Goal: Obtain resource: Download file/media

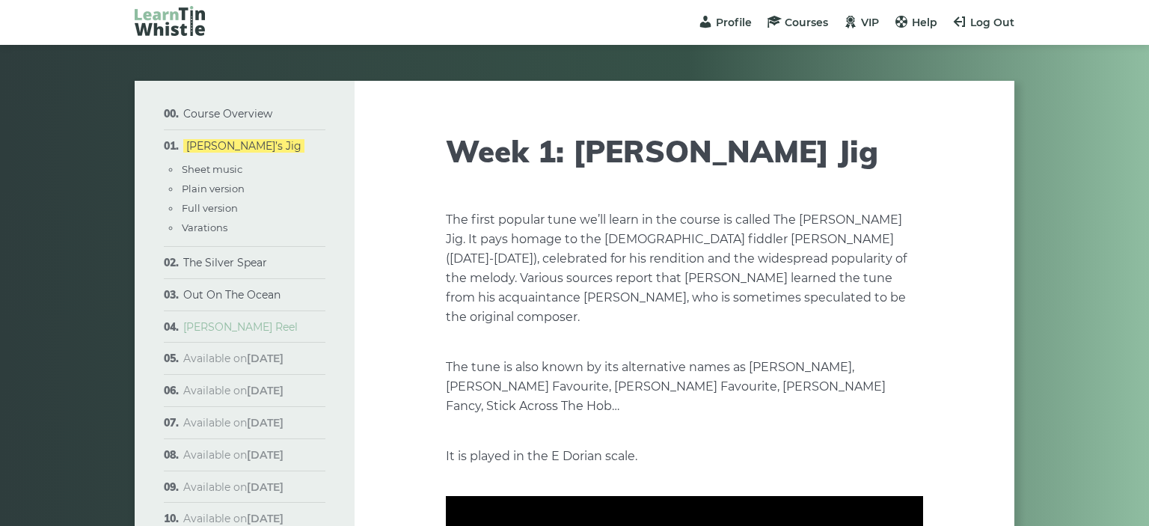
click at [221, 334] on link "[PERSON_NAME] Reel" at bounding box center [240, 326] width 114 height 13
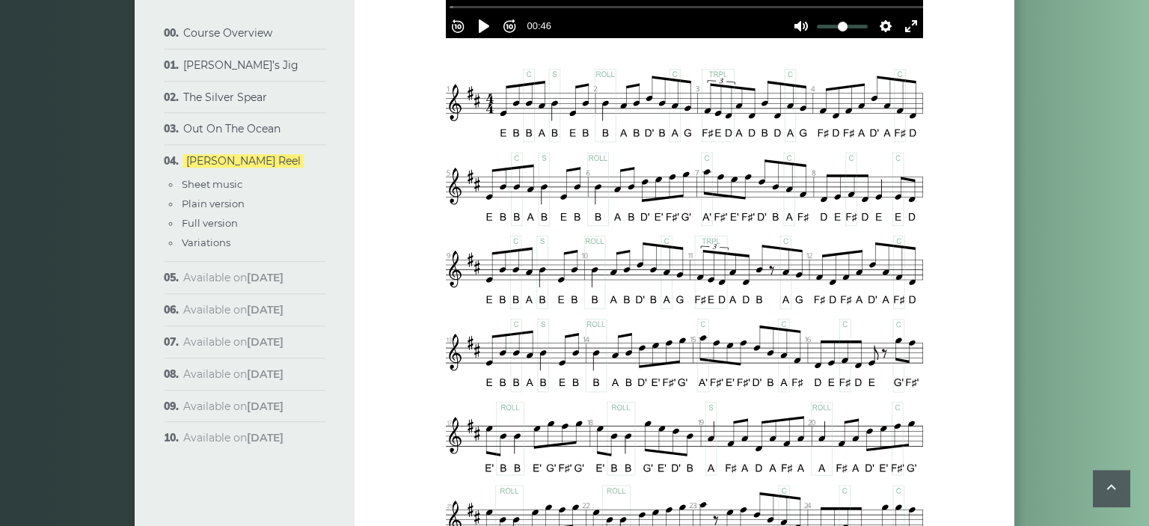
drag, startPoint x: 901, startPoint y: 378, endPoint x: 903, endPoint y: 396, distance: 17.3
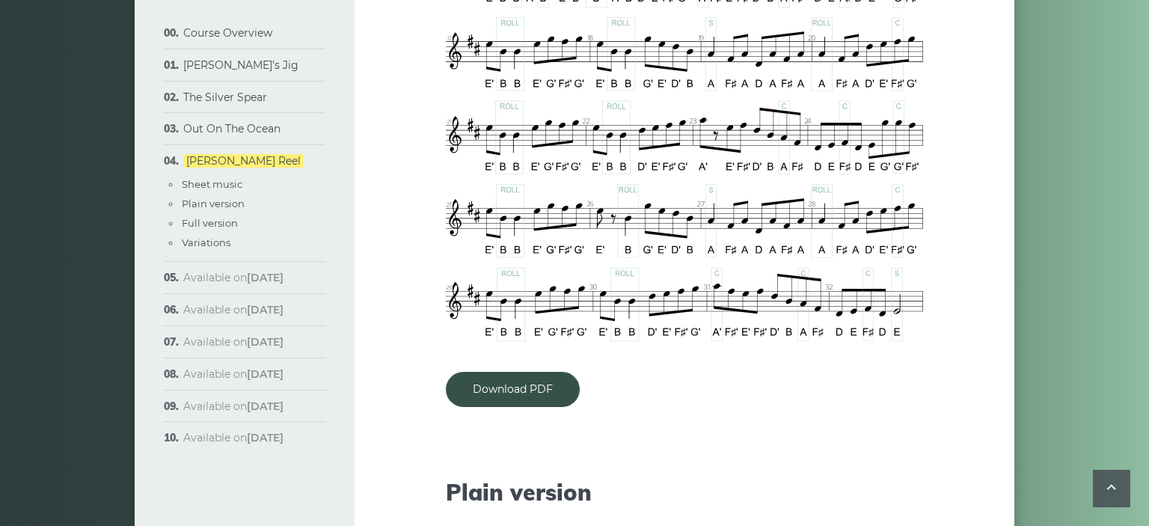
scroll to position [1086, 0]
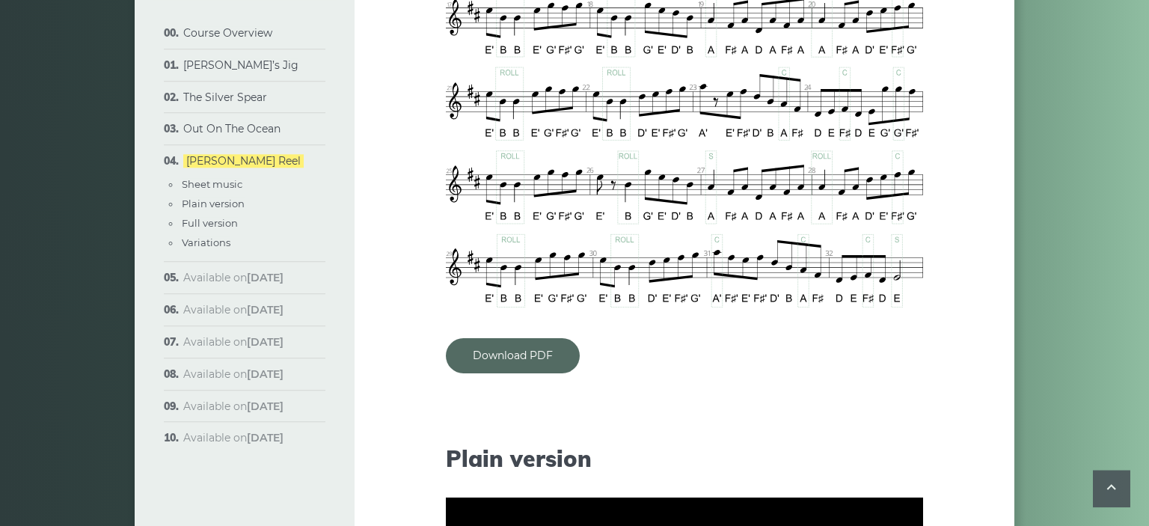
click at [495, 351] on link "Download PDF" at bounding box center [513, 355] width 134 height 35
